Goal: Browse casually: Explore the website without a specific task or goal

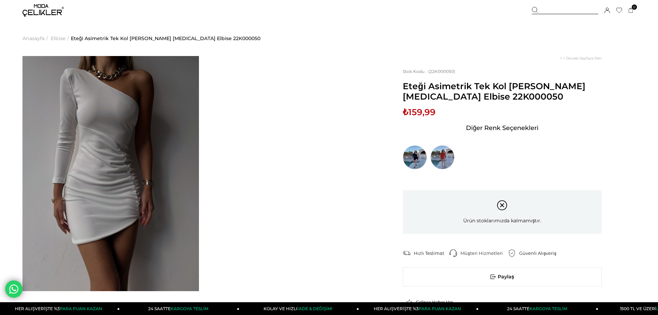
click at [37, 43] on span "Anasayfa" at bounding box center [33, 38] width 22 height 35
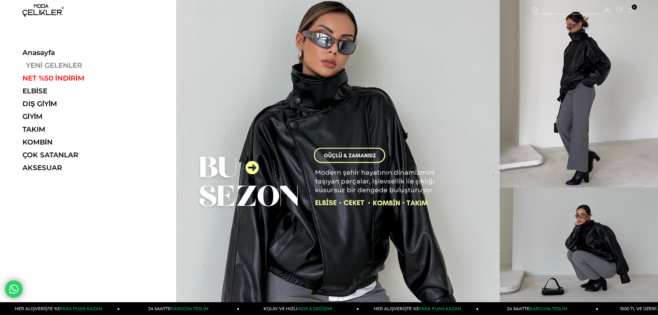
click at [49, 67] on link "YENİ GELENLER" at bounding box center [69, 65] width 95 height 8
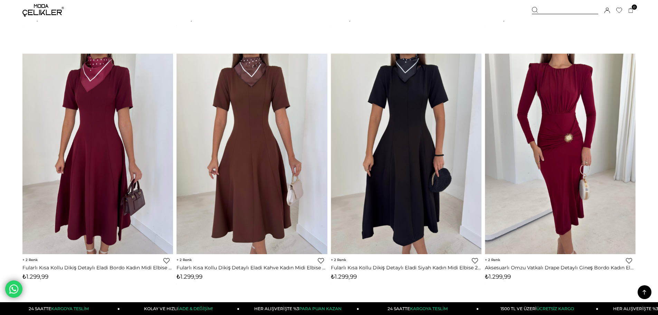
scroll to position [311, 0]
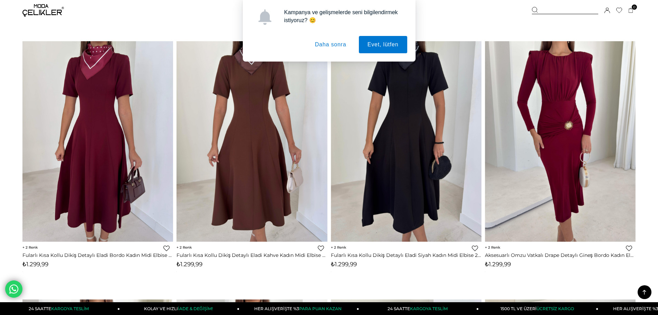
drag, startPoint x: 328, startPoint y: 46, endPoint x: 323, endPoint y: 55, distance: 10.1
click at [328, 46] on button "Daha sonra" at bounding box center [330, 44] width 49 height 17
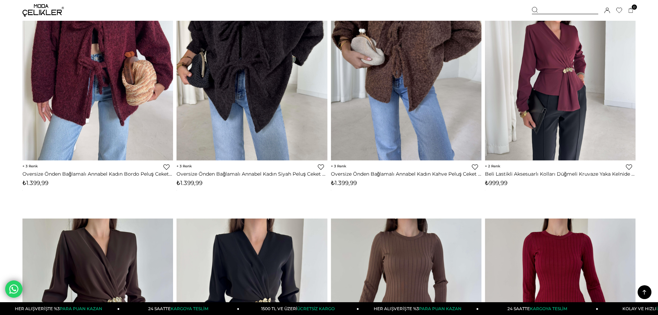
scroll to position [4662, 0]
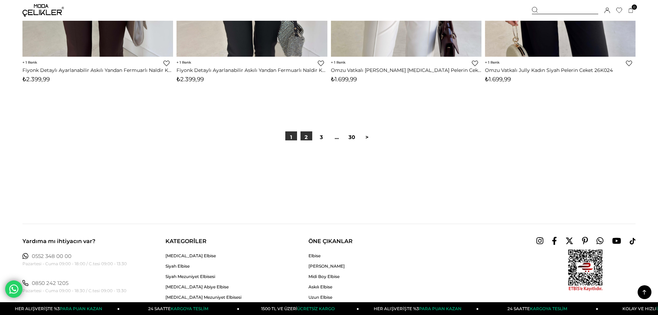
click at [306, 135] on link "2" at bounding box center [306, 137] width 12 height 12
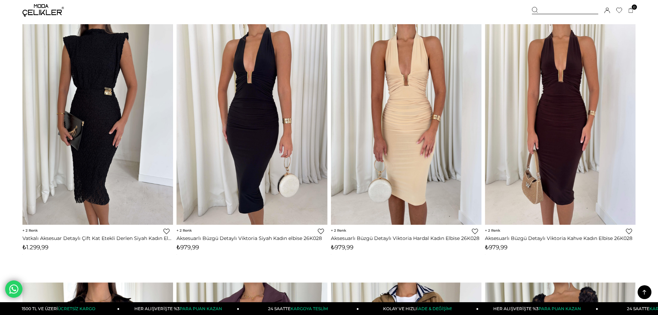
scroll to position [3955, 0]
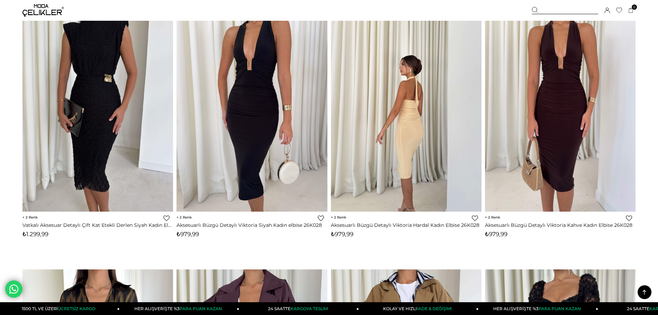
click at [479, 128] on img at bounding box center [406, 111] width 151 height 201
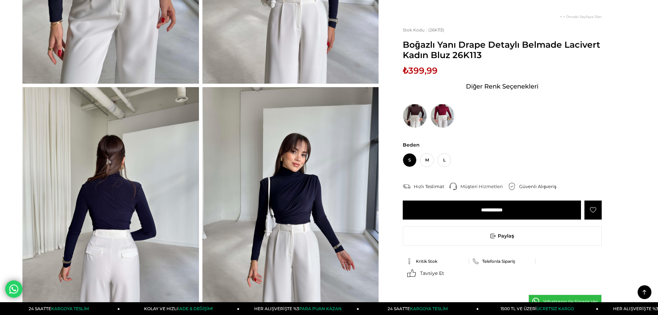
scroll to position [483, 0]
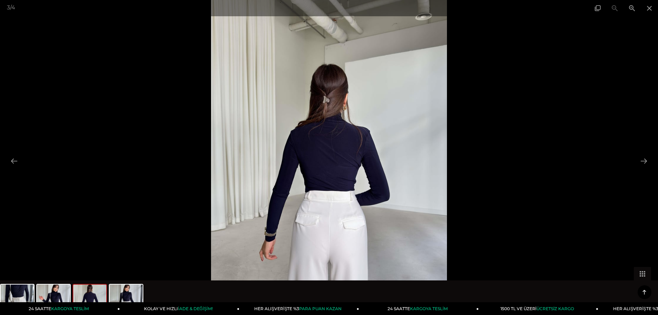
click at [348, 242] on img at bounding box center [329, 157] width 236 height 315
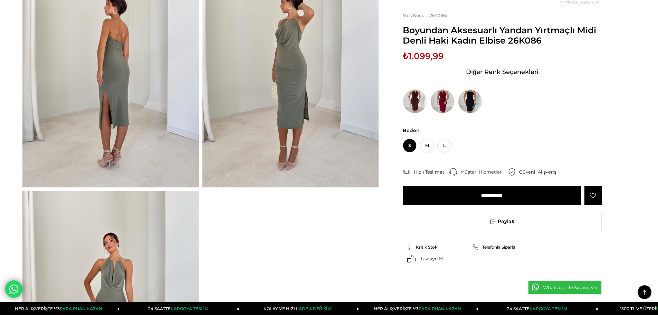
scroll to position [414, 0]
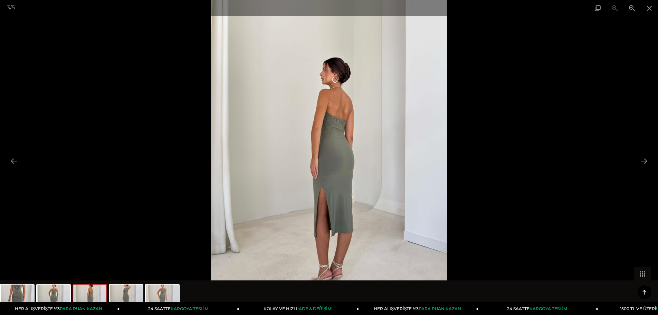
click at [344, 205] on img at bounding box center [329, 157] width 236 height 315
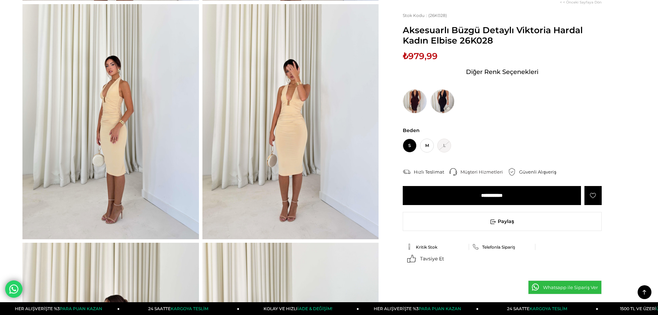
scroll to position [449, 0]
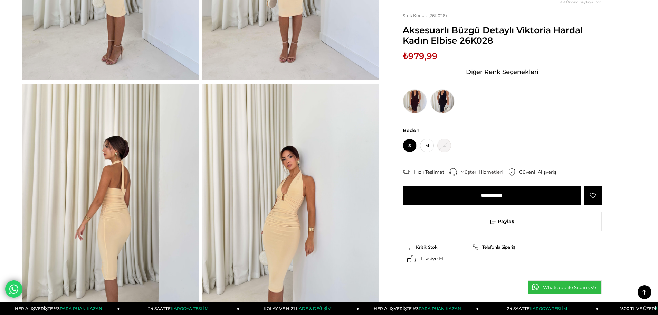
click at [122, 222] on img at bounding box center [110, 201] width 176 height 235
